Goal: Task Accomplishment & Management: Manage account settings

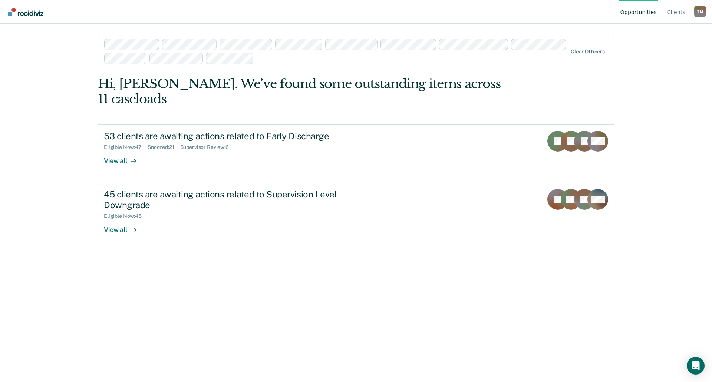
click at [24, 16] on link "Go to Recidiviz Home" at bounding box center [25, 11] width 39 height 23
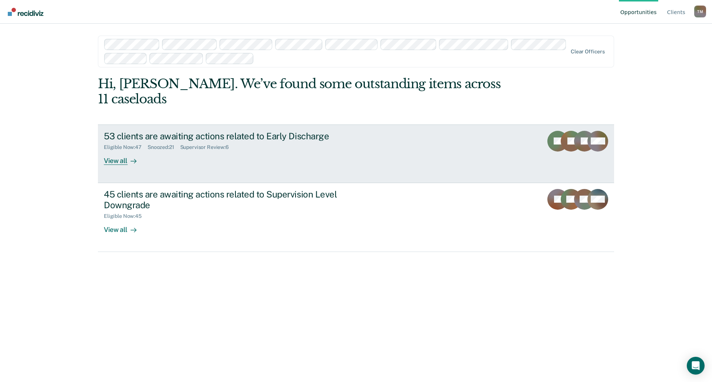
click at [123, 151] on div "View all" at bounding box center [125, 158] width 42 height 14
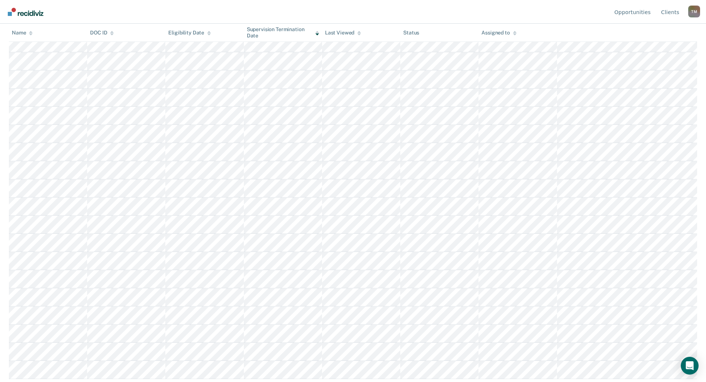
scroll to position [331, 0]
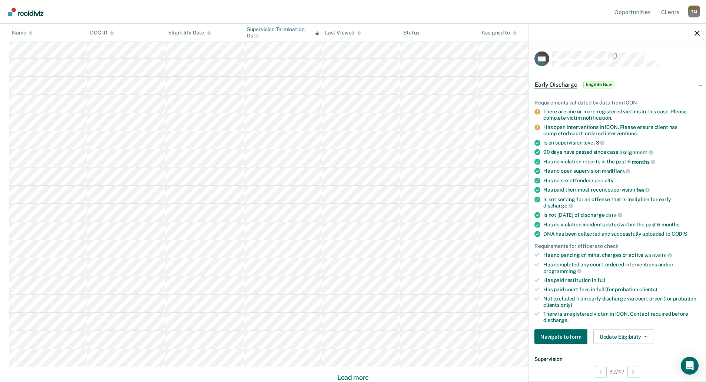
click at [26, 13] on img "Go to Recidiviz Home" at bounding box center [26, 12] width 36 height 8
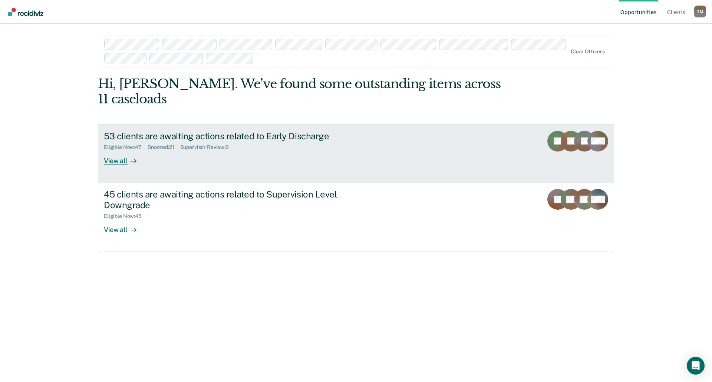
click at [578, 131] on rect at bounding box center [584, 141] width 21 height 21
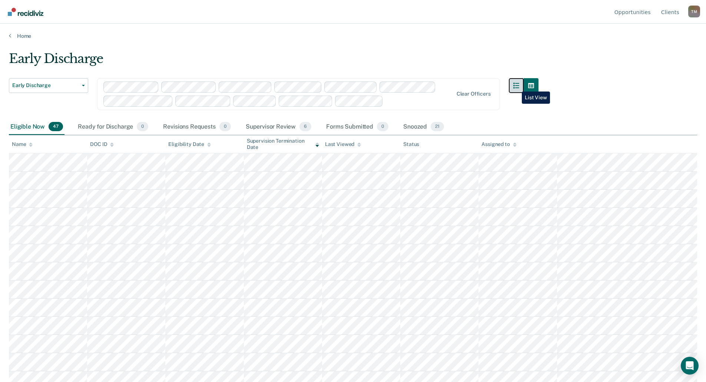
click at [517, 86] on button "button" at bounding box center [516, 85] width 15 height 15
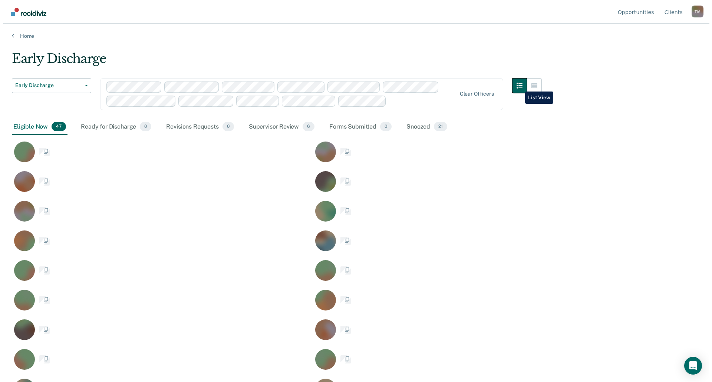
scroll to position [270, 683]
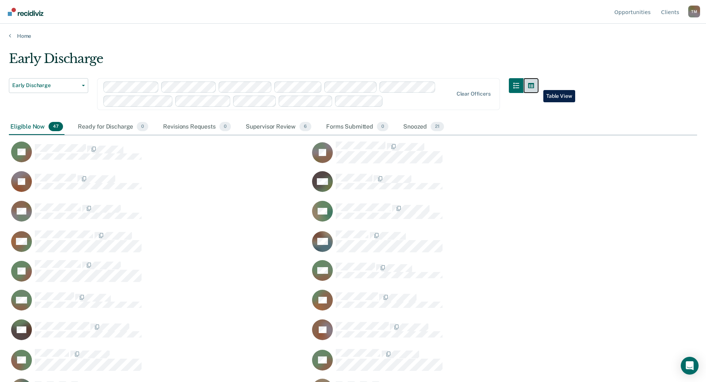
click at [534, 85] on icon "button" at bounding box center [531, 85] width 6 height 5
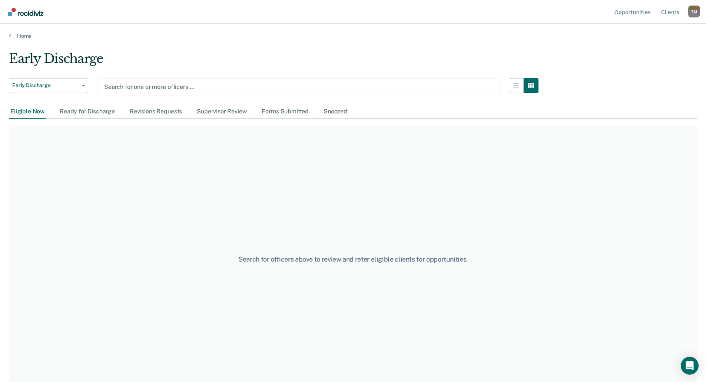
click at [133, 89] on div at bounding box center [298, 87] width 389 height 9
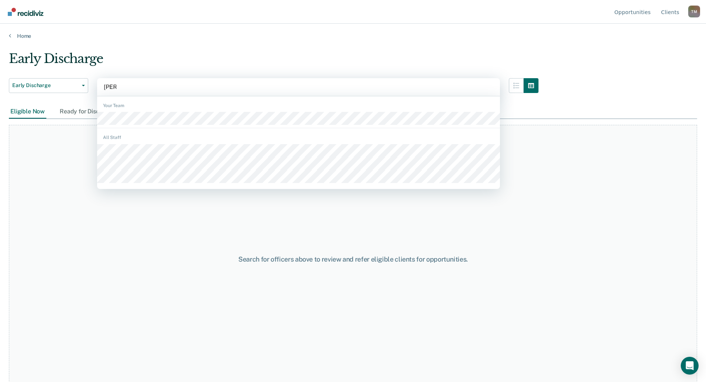
type input "[PERSON_NAME]"
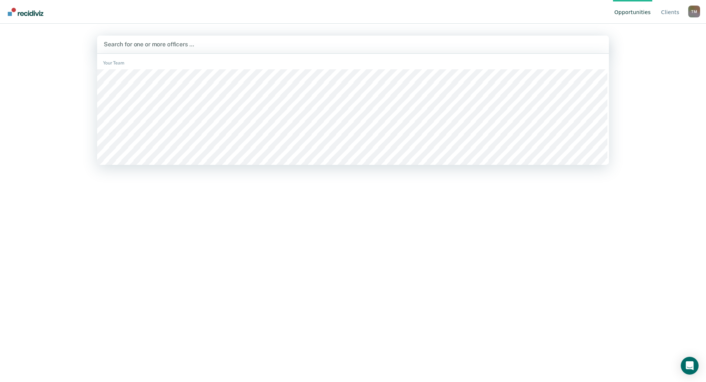
click at [145, 46] on div at bounding box center [353, 44] width 499 height 9
type input "[PERSON_NAME]"
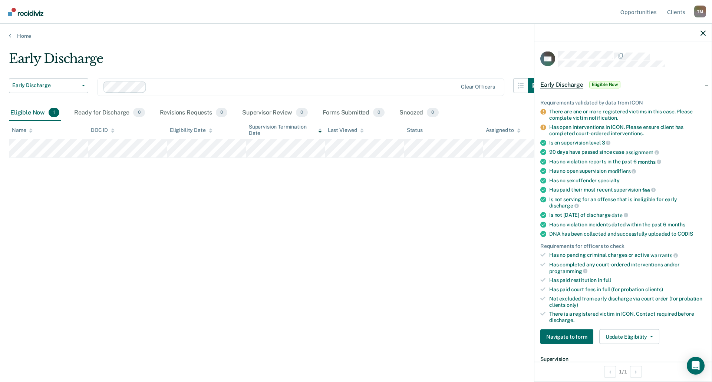
click at [542, 164] on li "Has no violation reports in the past 6 months" at bounding box center [622, 161] width 165 height 7
click at [542, 161] on icon at bounding box center [543, 162] width 6 height 6
click at [452, 187] on div "Early Discharge Early Discharge Early Discharge Supervision Level Downgrade Cle…" at bounding box center [356, 188] width 694 height 275
drag, startPoint x: 703, startPoint y: 29, endPoint x: 702, endPoint y: 35, distance: 6.1
click at [703, 31] on div at bounding box center [622, 33] width 177 height 19
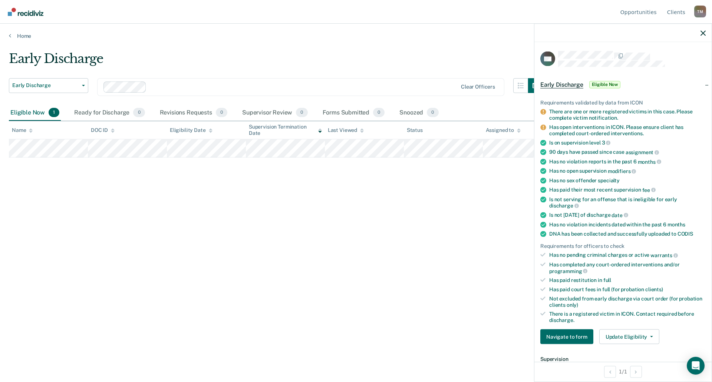
click at [702, 37] on div at bounding box center [622, 33] width 177 height 19
click at [701, 32] on icon "button" at bounding box center [702, 32] width 5 height 5
click at [610, 85] on span "Eligible Now" at bounding box center [605, 84] width 32 height 7
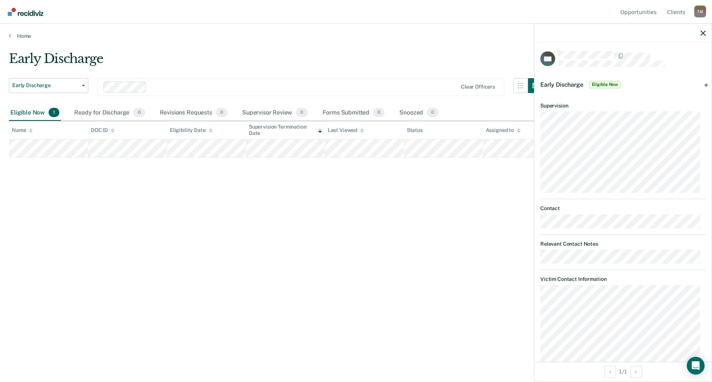
click at [565, 82] on span "Early Discharge" at bounding box center [561, 84] width 43 height 7
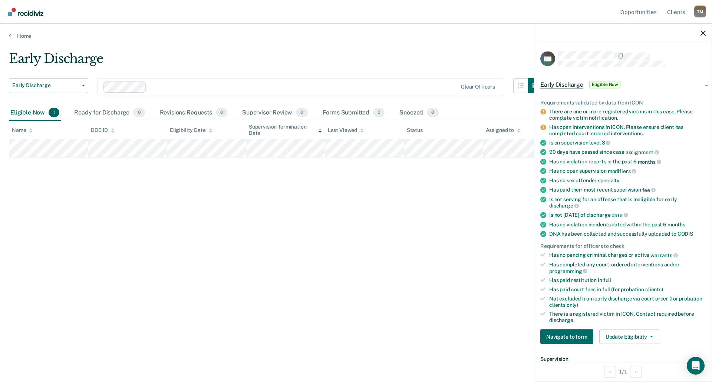
click at [544, 151] on icon at bounding box center [543, 152] width 6 height 6
click at [543, 149] on icon at bounding box center [543, 152] width 6 height 6
click at [542, 149] on icon at bounding box center [543, 152] width 6 height 6
click at [699, 368] on icon "Open Intercom Messenger" at bounding box center [696, 366] width 8 height 9
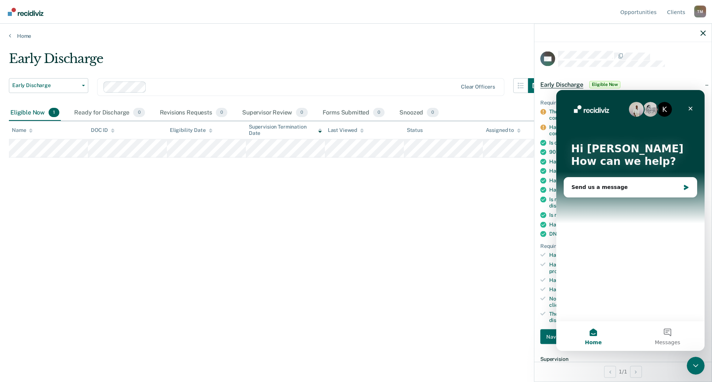
click at [692, 107] on icon "Close" at bounding box center [690, 109] width 6 height 6
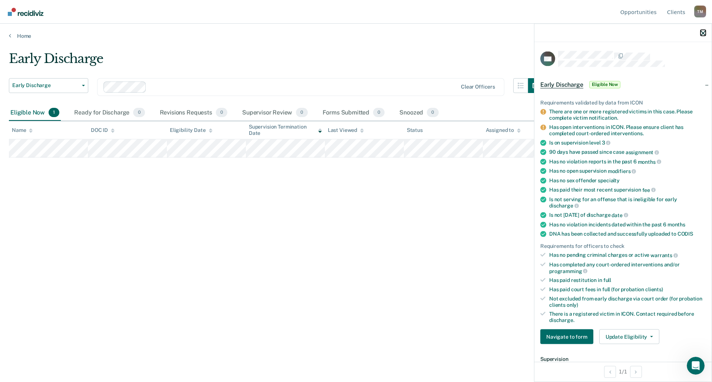
click at [703, 32] on icon "button" at bounding box center [702, 32] width 5 height 5
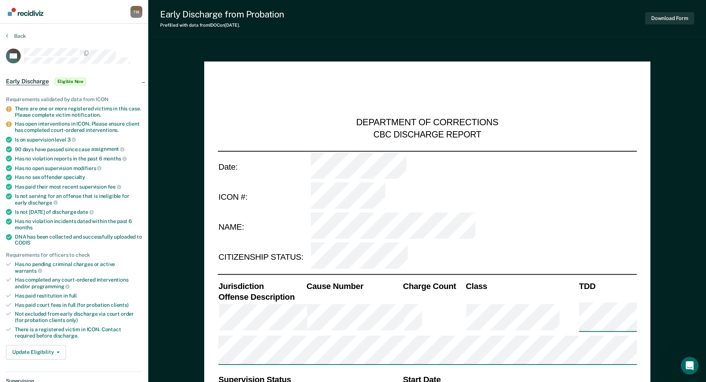
type textarea "x"
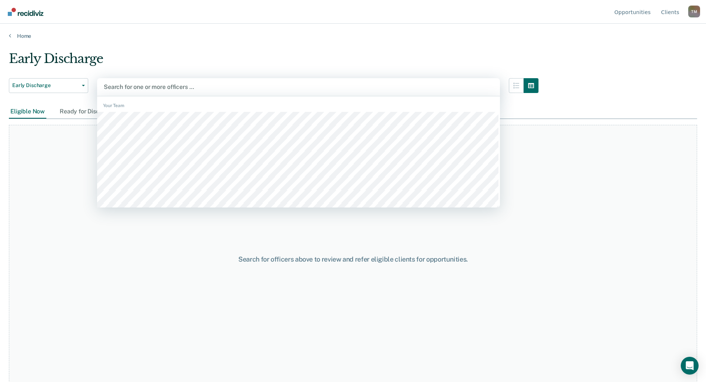
click at [131, 84] on div at bounding box center [299, 87] width 390 height 9
click at [136, 82] on div "Search for one or more officers …" at bounding box center [298, 87] width 403 height 18
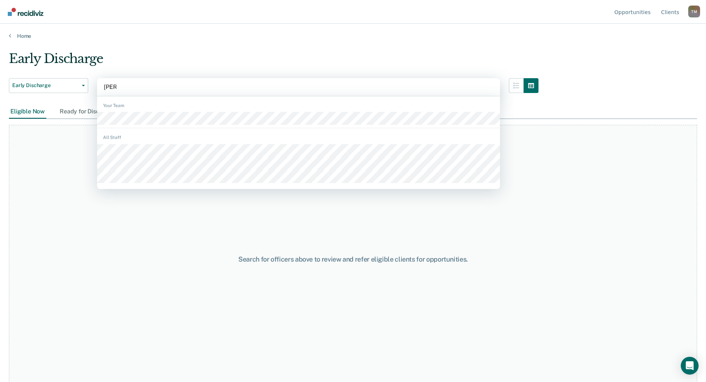
type input "[PERSON_NAME]"
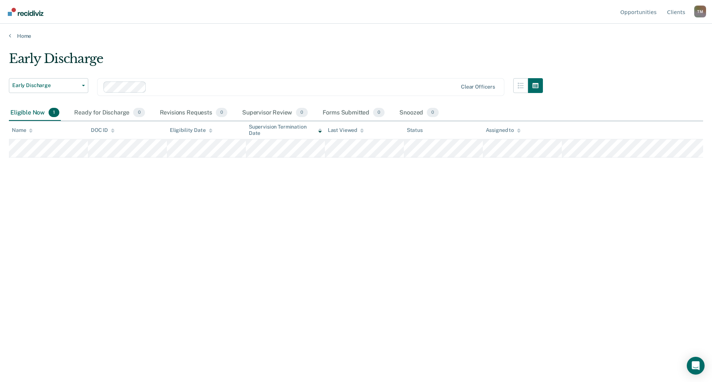
click at [18, 113] on div "Eligible Now 1" at bounding box center [35, 113] width 52 height 16
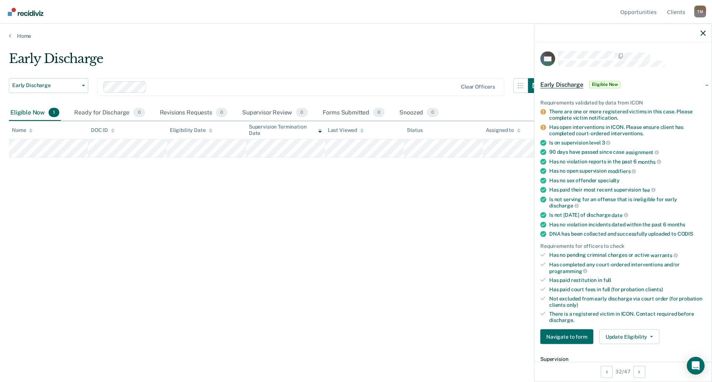
scroll to position [74, 0]
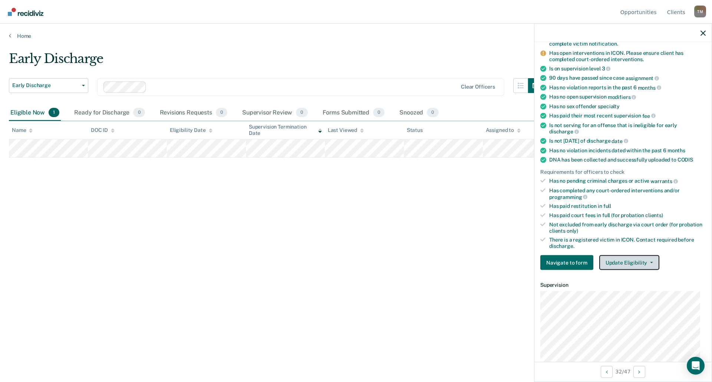
click at [651, 262] on button "Update Eligibility" at bounding box center [629, 262] width 60 height 15
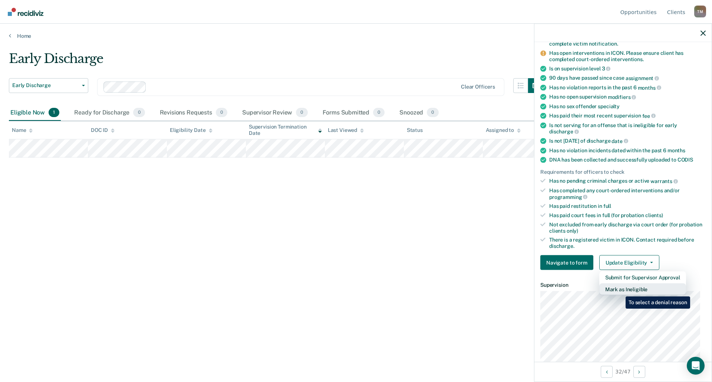
click at [620, 291] on button "Mark as Ineligible" at bounding box center [642, 290] width 87 height 12
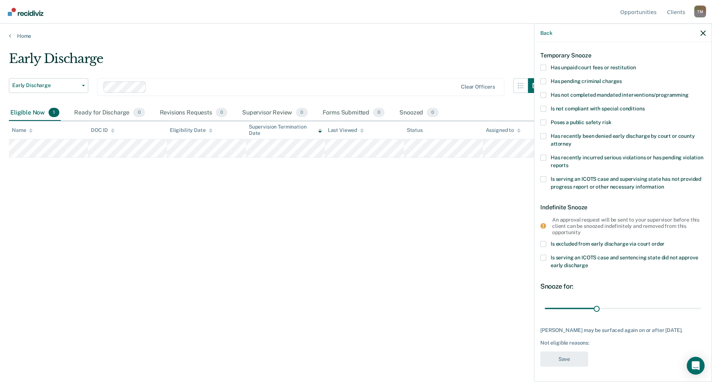
click at [545, 65] on span at bounding box center [543, 68] width 6 height 6
click at [636, 65] on input "Has unpaid court fees or restitution" at bounding box center [636, 65] width 0 height 0
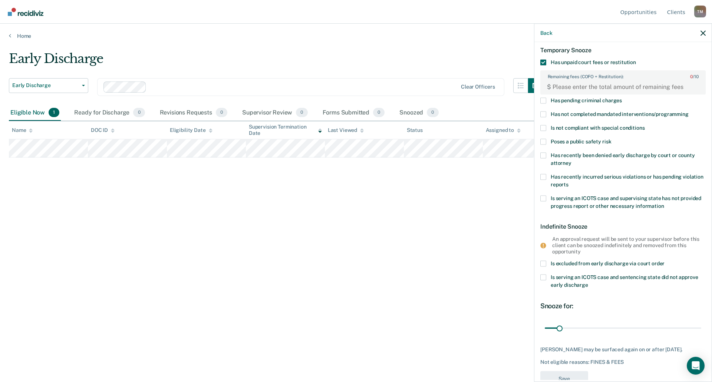
click at [543, 114] on span at bounding box center [543, 115] width 6 height 6
click at [689, 112] on input "Has not completed mandated interventions/programming" at bounding box center [689, 112] width 0 height 0
click at [565, 88] on FEESReasonInput "Remaining fees (COFO + Restitution): 0 / 10" at bounding box center [624, 87] width 146 height 12
click at [545, 113] on span at bounding box center [543, 115] width 6 height 6
click at [689, 112] on input "Has not completed mandated interventions/programming" at bounding box center [689, 112] width 0 height 0
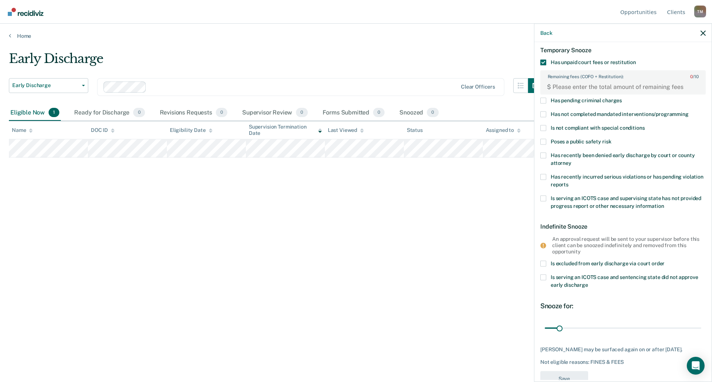
click at [545, 113] on span at bounding box center [543, 115] width 6 height 6
click at [689, 112] on input "Has not completed mandated interventions/programming" at bounding box center [689, 112] width 0 height 0
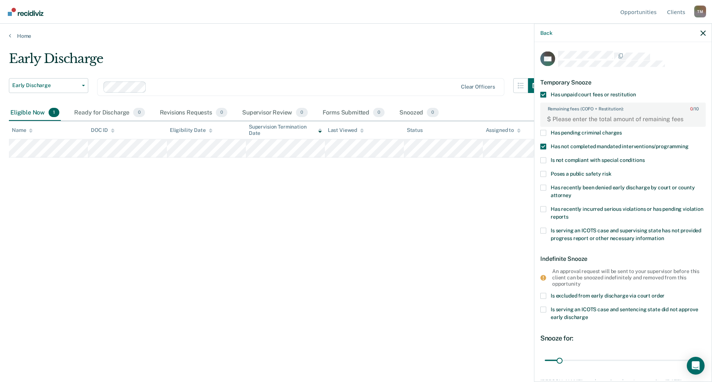
click at [542, 92] on span at bounding box center [543, 95] width 6 height 6
click at [636, 92] on input "Has unpaid court fees or restitution" at bounding box center [636, 92] width 0 height 0
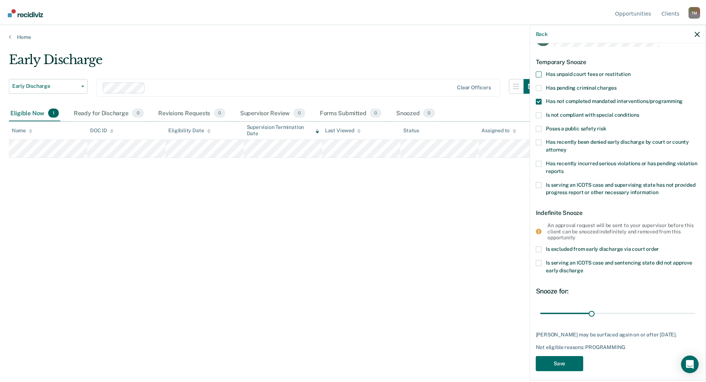
scroll to position [32, 0]
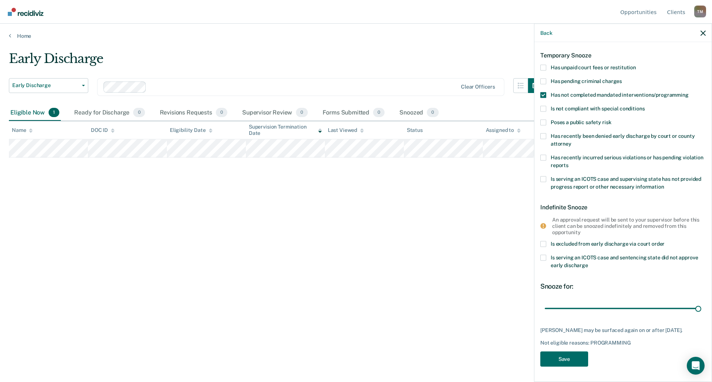
drag, startPoint x: 593, startPoint y: 301, endPoint x: 700, endPoint y: 303, distance: 106.8
type input "90"
click at [695, 302] on input "range" at bounding box center [623, 308] width 156 height 13
click at [575, 360] on button "Save" at bounding box center [564, 359] width 48 height 15
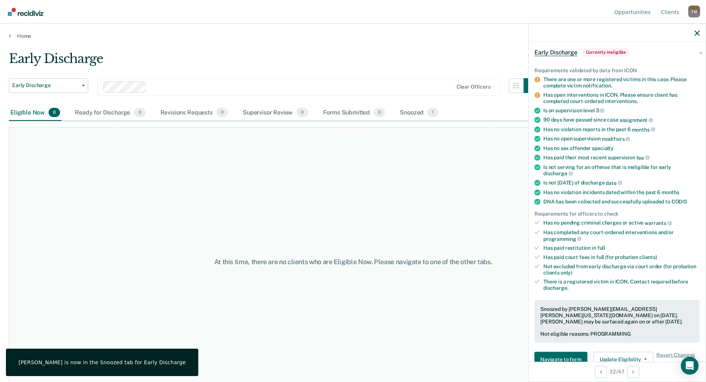
drag, startPoint x: 60, startPoint y: 193, endPoint x: 73, endPoint y: 171, distance: 25.3
click at [60, 191] on div "At this time, there are no clients who are Eligible Now. Please navigate to one…" at bounding box center [353, 262] width 689 height 270
